Goal: Transaction & Acquisition: Book appointment/travel/reservation

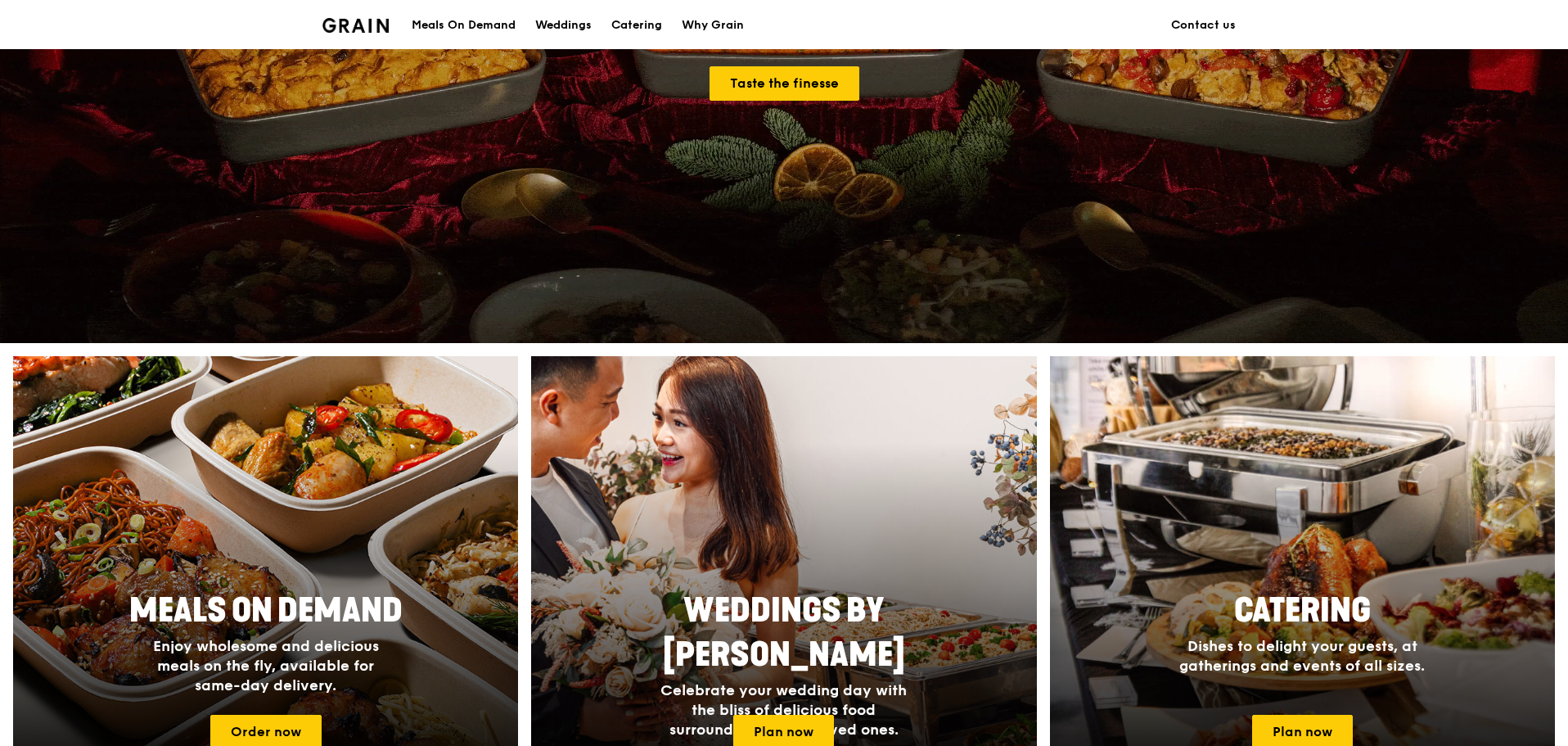
scroll to position [409, 0]
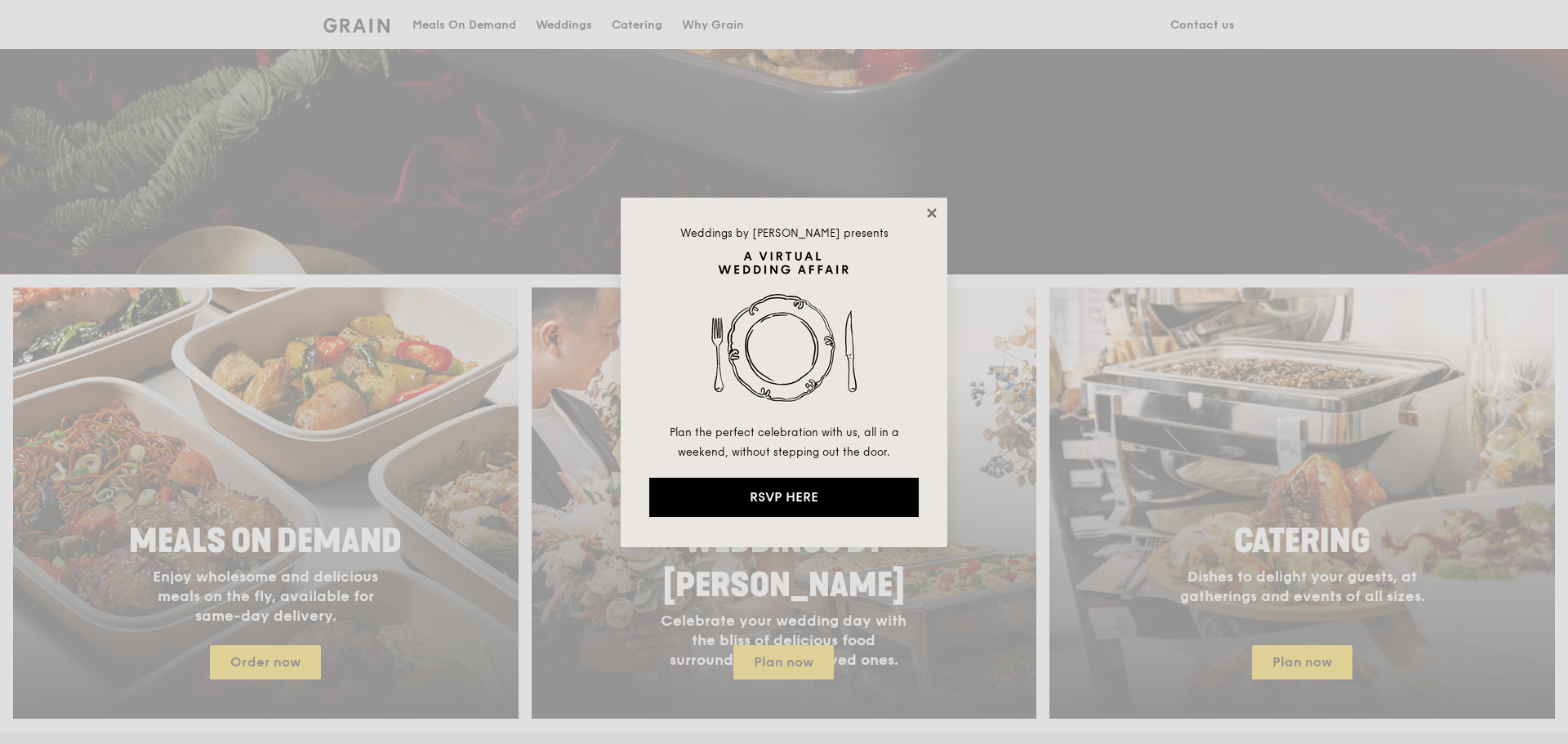
click at [935, 213] on icon at bounding box center [932, 213] width 15 height 15
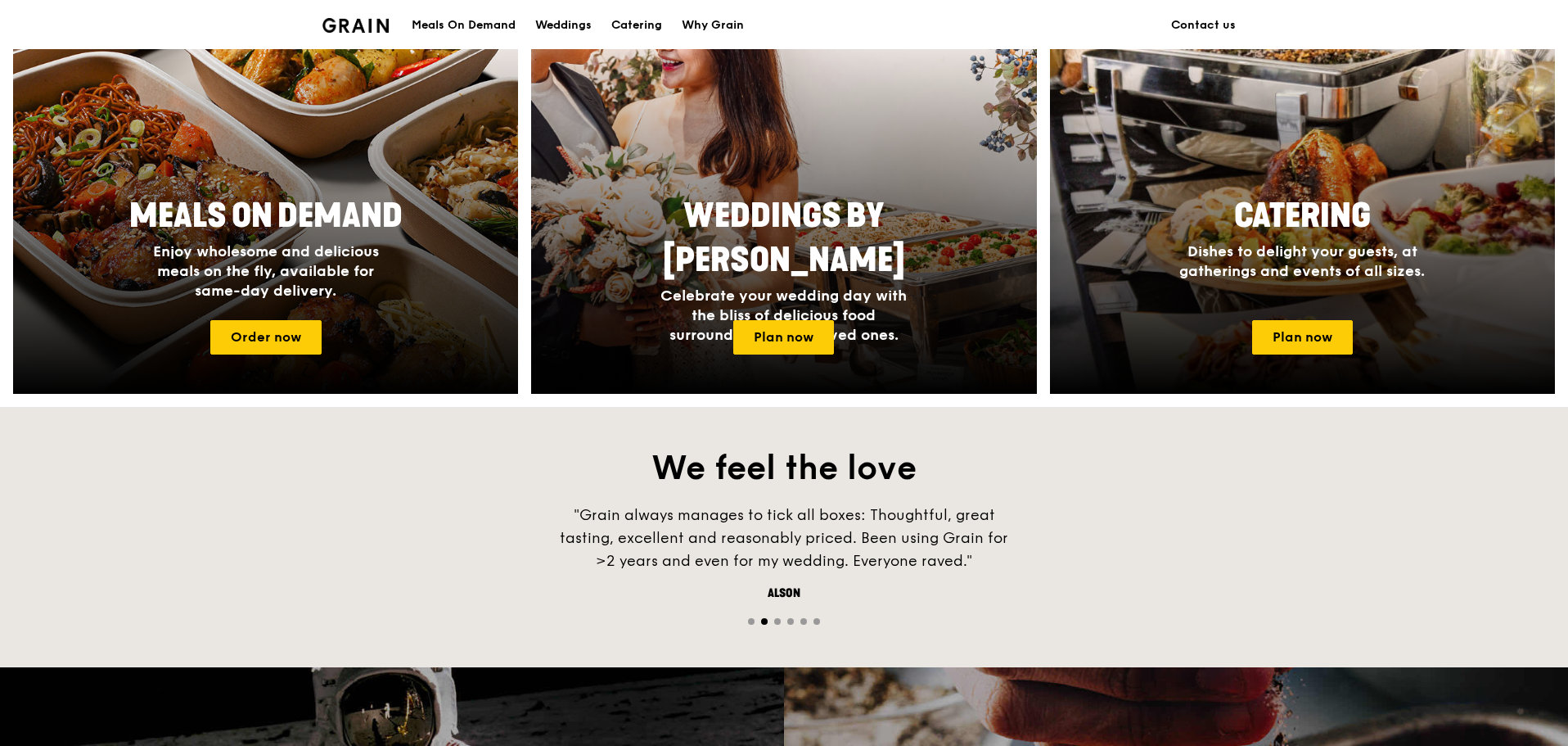
scroll to position [737, 0]
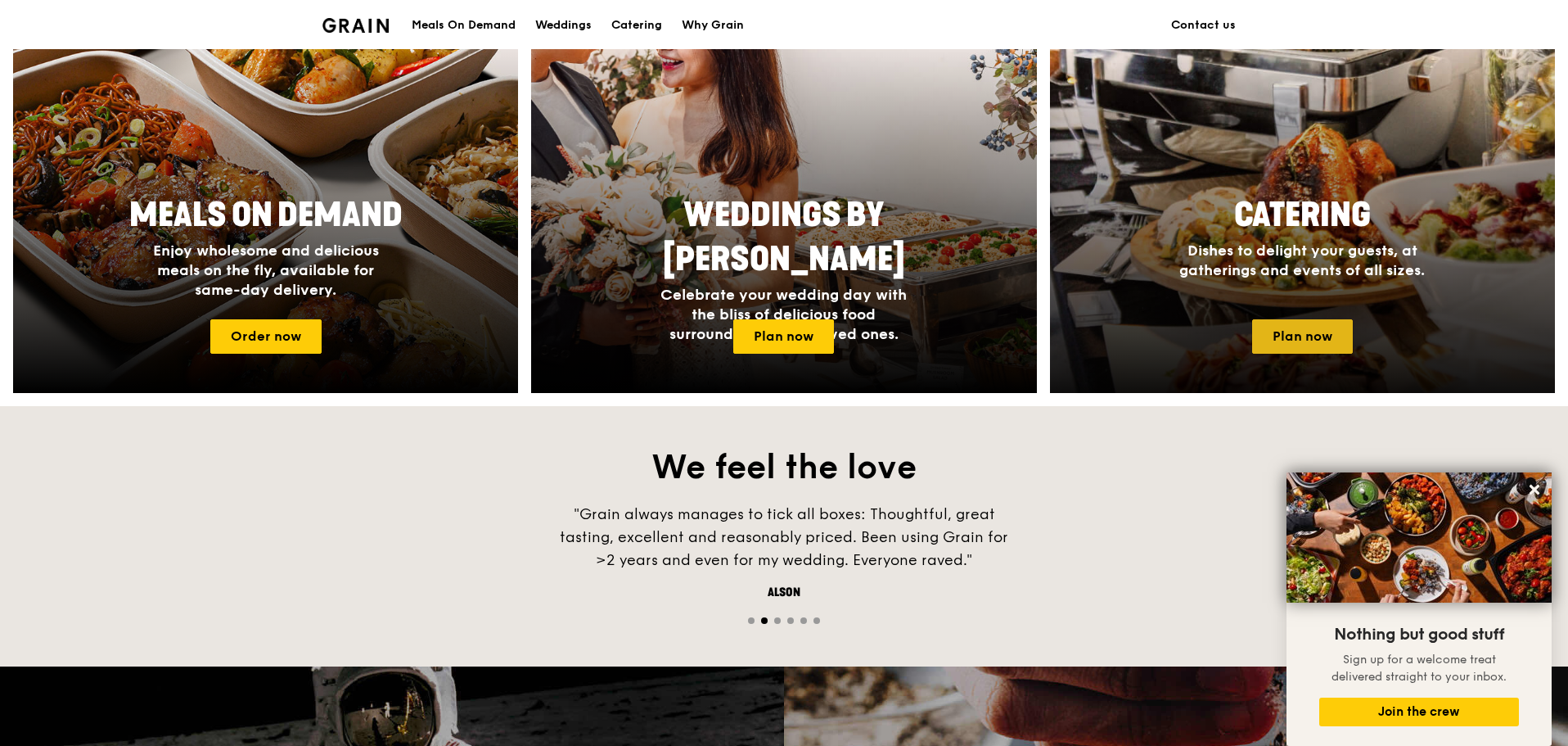
click at [1310, 342] on link "Plan now" at bounding box center [1302, 336] width 101 height 34
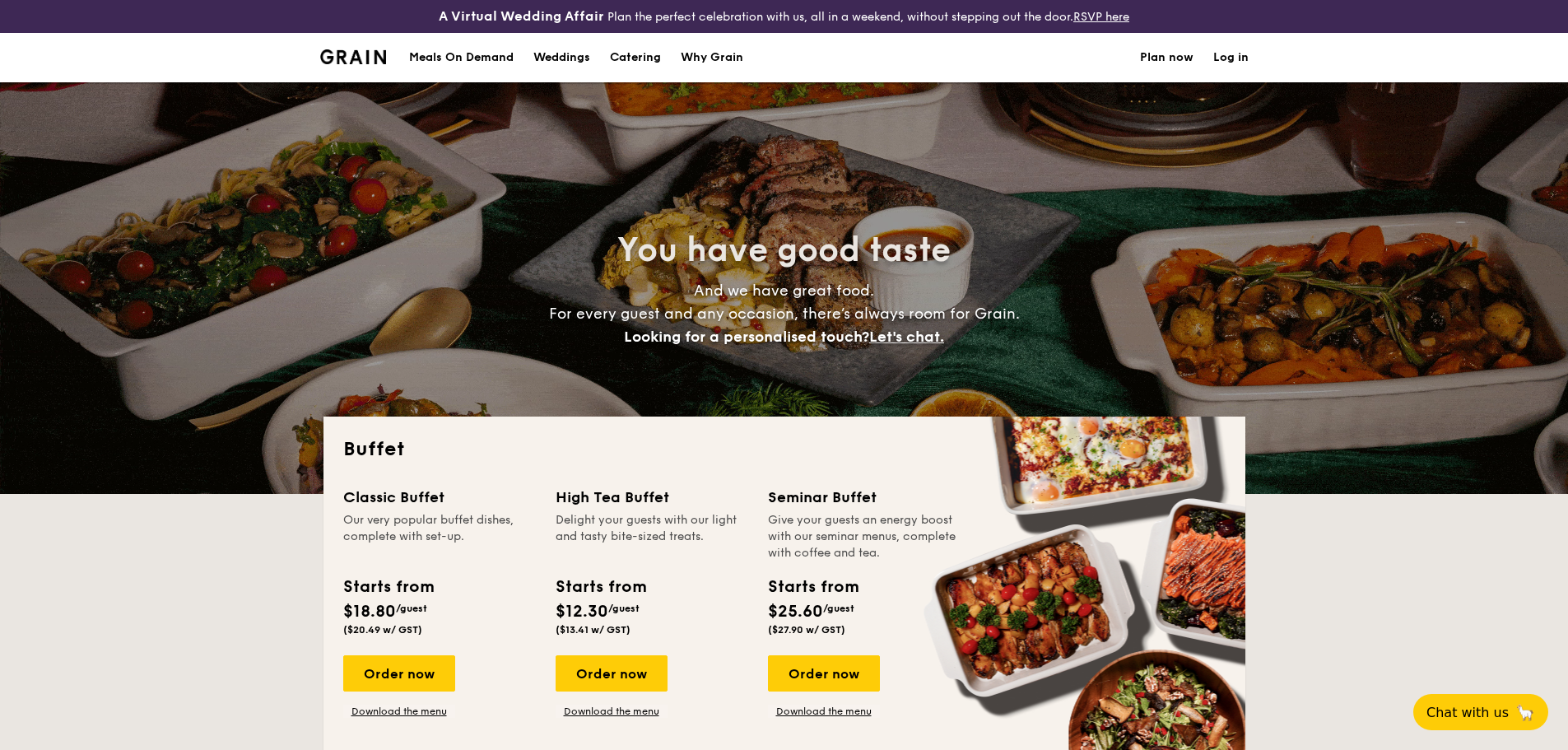
select select
